Goal: Information Seeking & Learning: Understand process/instructions

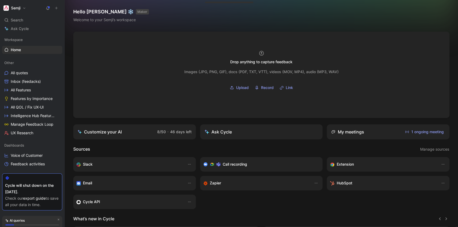
click at [27, 20] on div "Search Ctrl K" at bounding box center [32, 20] width 60 height 8
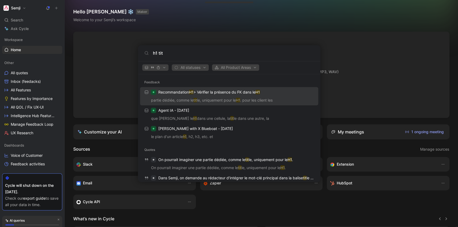
type input "h1 tit"
click at [221, 91] on p "Recommandation H1 > Vérifier la présence du FK dans le H1" at bounding box center [209, 92] width 102 height 6
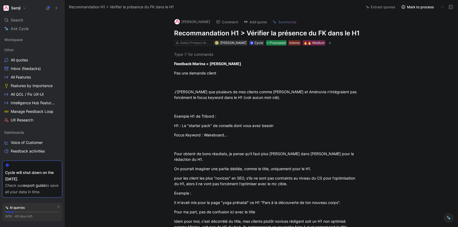
click at [272, 43] on span "Processed" at bounding box center [277, 42] width 16 height 5
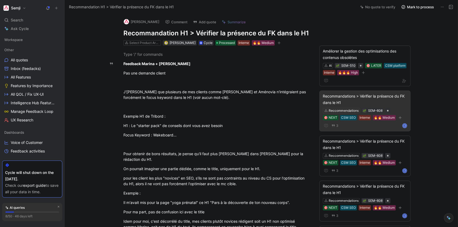
click at [369, 102] on div "Recommandations > Vérifier la présence du FK dans le H1" at bounding box center [364, 99] width 84 height 13
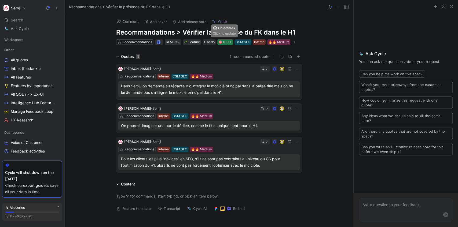
click at [227, 42] on div "🎯 NEXT" at bounding box center [224, 41] width 13 height 5
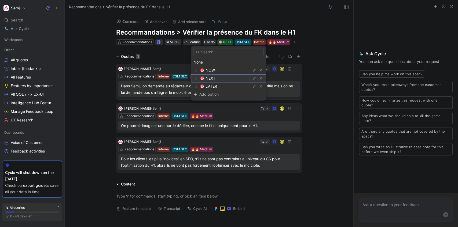
click at [220, 78] on div "🎯 NEXT" at bounding box center [220, 78] width 40 height 6
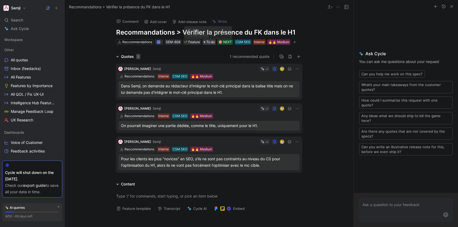
click at [210, 43] on span "To do" at bounding box center [210, 41] width 8 height 5
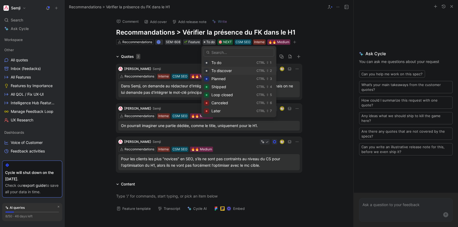
click at [233, 70] on div "To discover" at bounding box center [232, 71] width 43 height 6
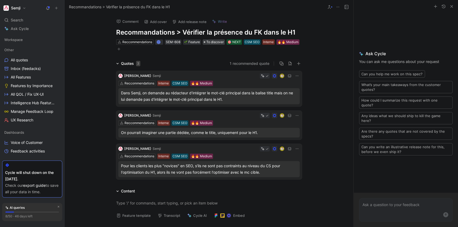
click at [214, 41] on span "To discover" at bounding box center [214, 41] width 17 height 5
